Goal: Find specific page/section: Find specific page/section

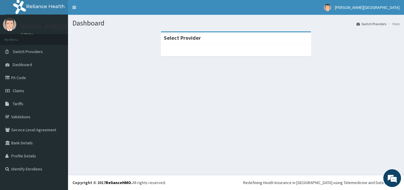
click at [217, 74] on section "Select Provider" at bounding box center [236, 64] width 336 height 74
click at [189, 39] on strong "Select Provider" at bounding box center [182, 37] width 37 height 7
click at [20, 76] on link "PA Code" at bounding box center [34, 77] width 68 height 13
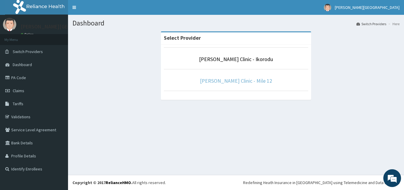
click at [244, 80] on link "Bernice Clinic - Mile 12" at bounding box center [236, 80] width 72 height 7
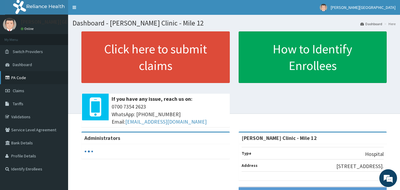
click at [8, 77] on icon at bounding box center [8, 77] width 6 height 4
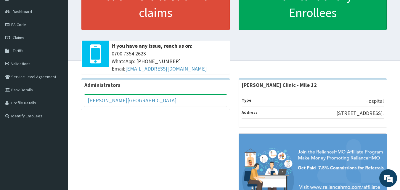
scroll to position [46, 0]
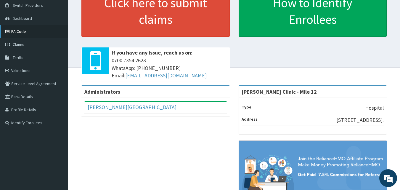
click at [13, 28] on link "PA Code" at bounding box center [34, 31] width 68 height 13
